Goal: Information Seeking & Learning: Learn about a topic

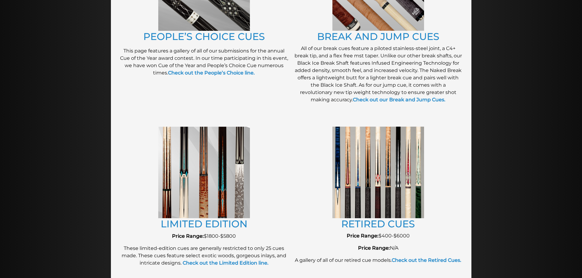
scroll to position [576, 0]
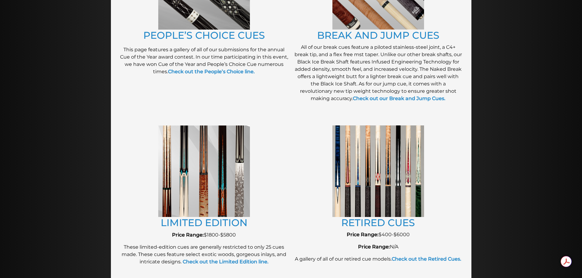
click at [380, 225] on link "RETIRED CUES" at bounding box center [378, 223] width 74 height 12
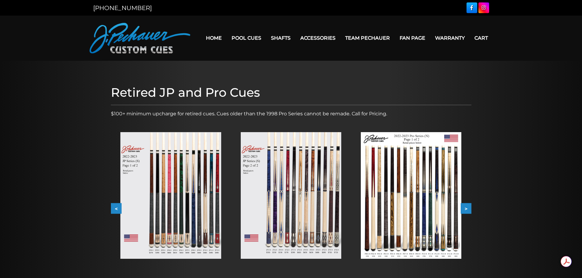
click at [469, 209] on button ">" at bounding box center [466, 208] width 11 height 11
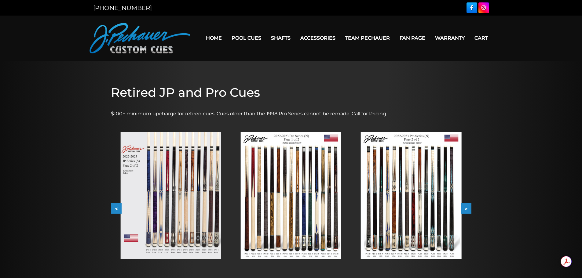
click at [469, 209] on button ">" at bounding box center [466, 208] width 11 height 11
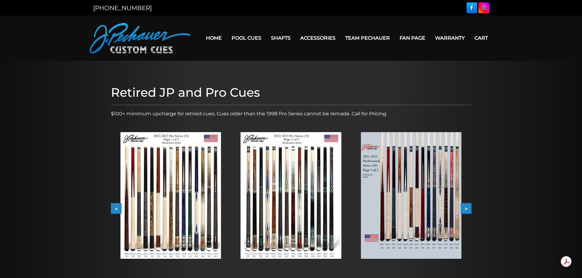
click at [469, 209] on button ">" at bounding box center [466, 208] width 11 height 11
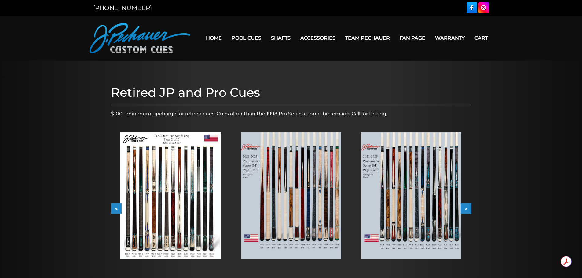
click at [469, 209] on button ">" at bounding box center [466, 208] width 11 height 11
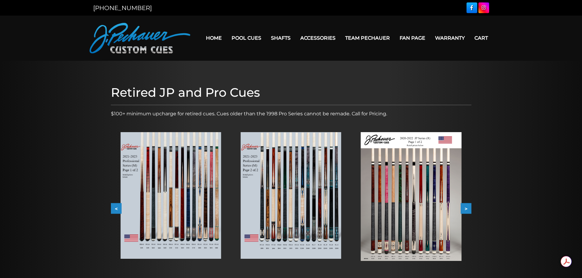
click at [469, 209] on button ">" at bounding box center [466, 208] width 11 height 11
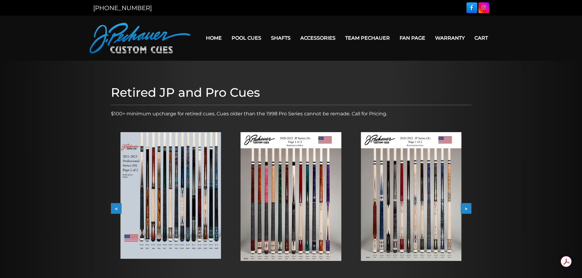
click at [469, 209] on button ">" at bounding box center [466, 208] width 11 height 11
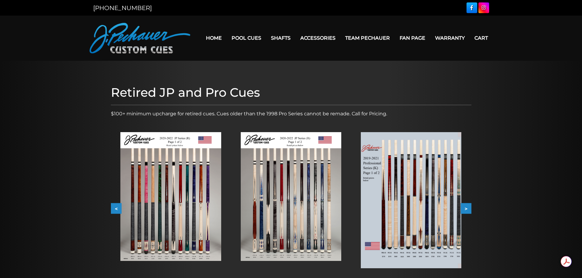
click at [469, 209] on button ">" at bounding box center [466, 208] width 11 height 11
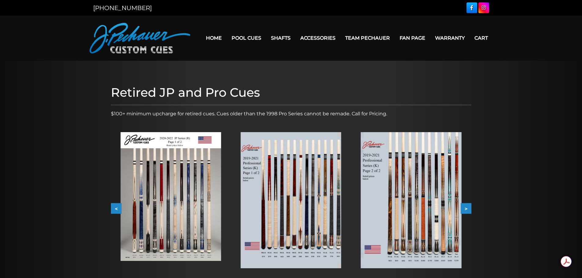
click at [469, 209] on button ">" at bounding box center [466, 208] width 11 height 11
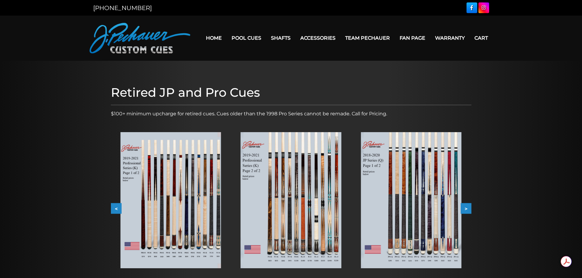
click at [469, 209] on button ">" at bounding box center [466, 208] width 11 height 11
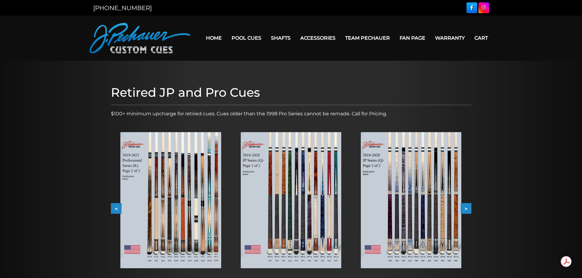
click at [469, 209] on button ">" at bounding box center [466, 208] width 11 height 11
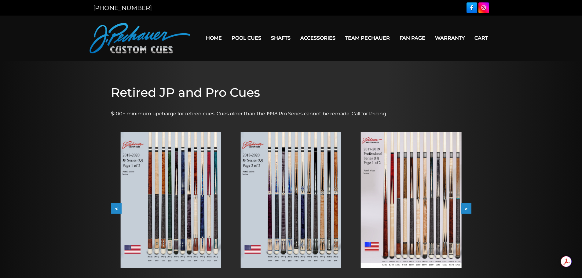
click at [469, 209] on button ">" at bounding box center [466, 208] width 11 height 11
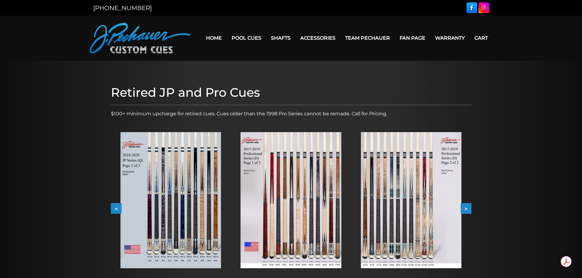
click at [469, 209] on button ">" at bounding box center [466, 208] width 11 height 11
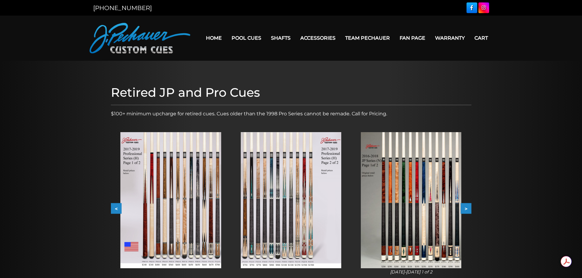
click at [469, 209] on button ">" at bounding box center [466, 208] width 11 height 11
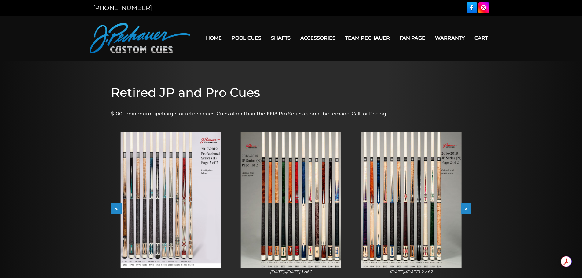
click at [469, 209] on button ">" at bounding box center [466, 208] width 11 height 11
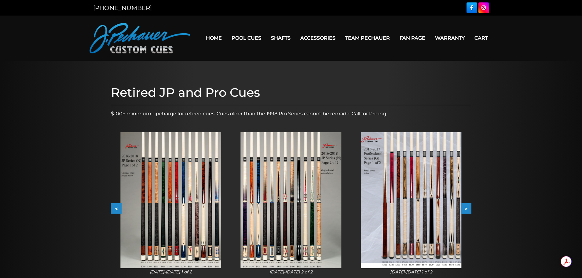
click at [469, 209] on button ">" at bounding box center [466, 208] width 11 height 11
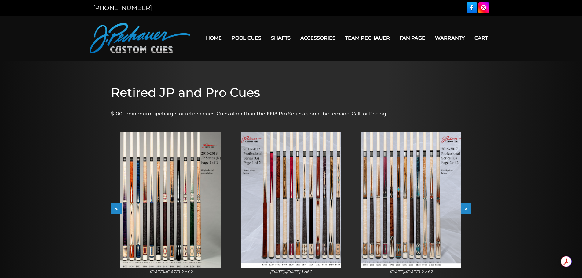
click at [469, 209] on button ">" at bounding box center [466, 208] width 11 height 11
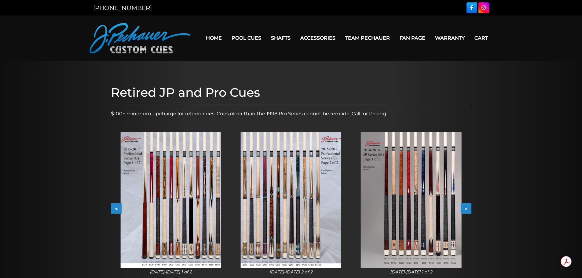
click at [469, 209] on button ">" at bounding box center [466, 208] width 11 height 11
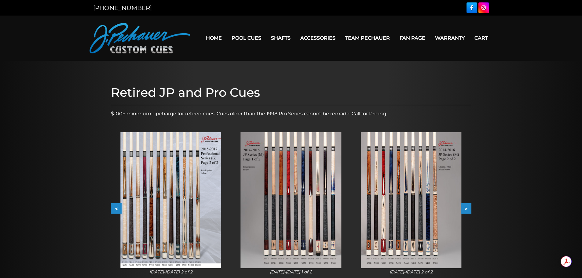
click at [469, 209] on button ">" at bounding box center [466, 208] width 11 height 11
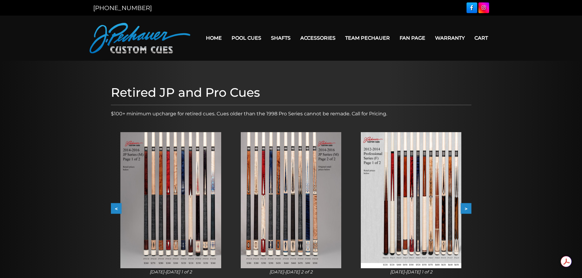
click at [419, 210] on img at bounding box center [411, 200] width 101 height 136
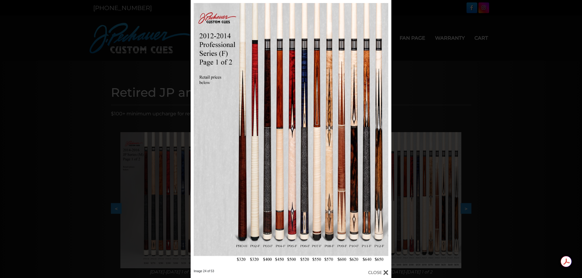
click at [367, 233] on link at bounding box center [346, 134] width 90 height 269
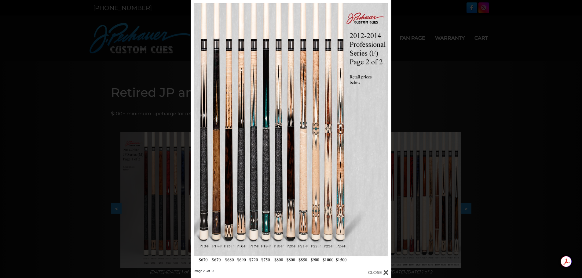
click at [195, 136] on link at bounding box center [236, 134] width 90 height 269
